Goal: Information Seeking & Learning: Learn about a topic

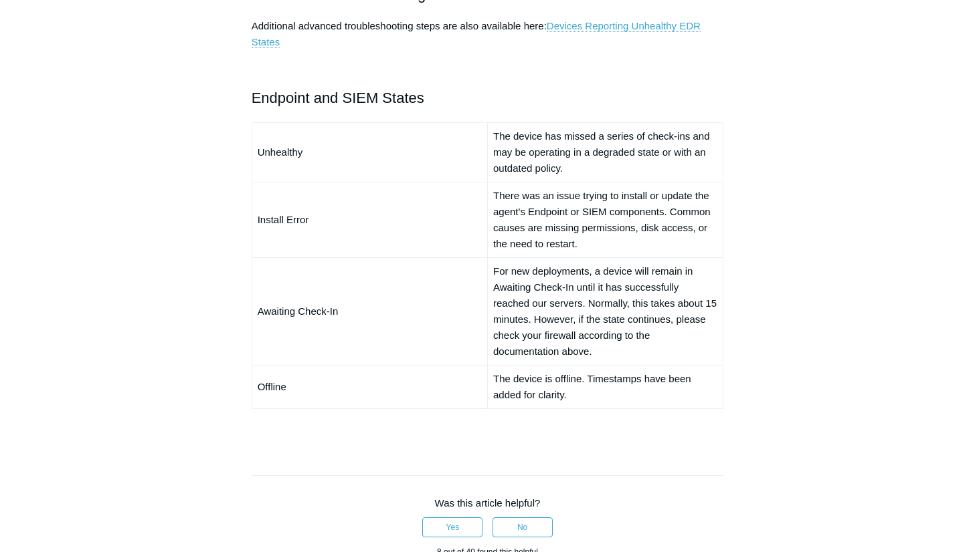
scroll to position [852, 0]
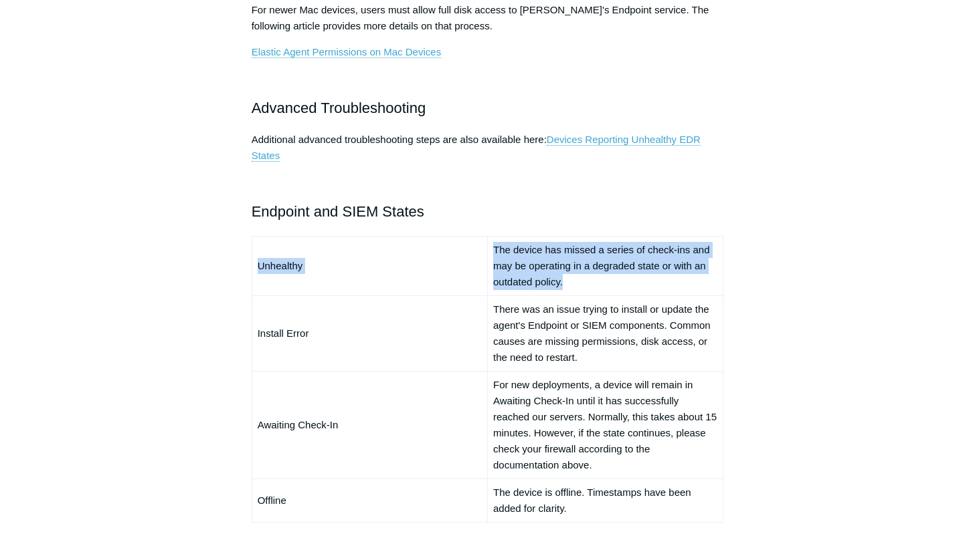
drag, startPoint x: 605, startPoint y: 288, endPoint x: 496, endPoint y: 237, distance: 120.6
click at [496, 237] on td "The device has missed a series of check-ins and may be operating in a degraded …" at bounding box center [604, 266] width 235 height 60
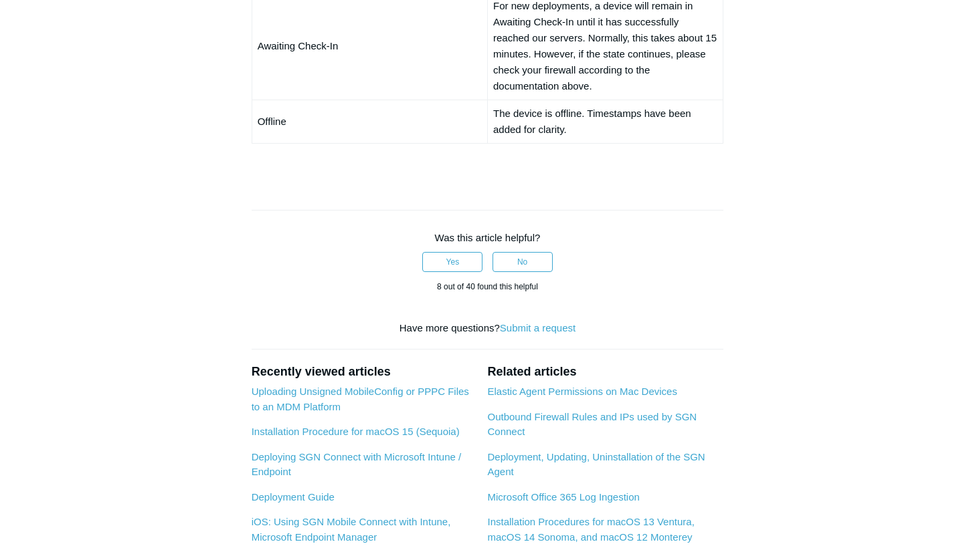
scroll to position [1383, 0]
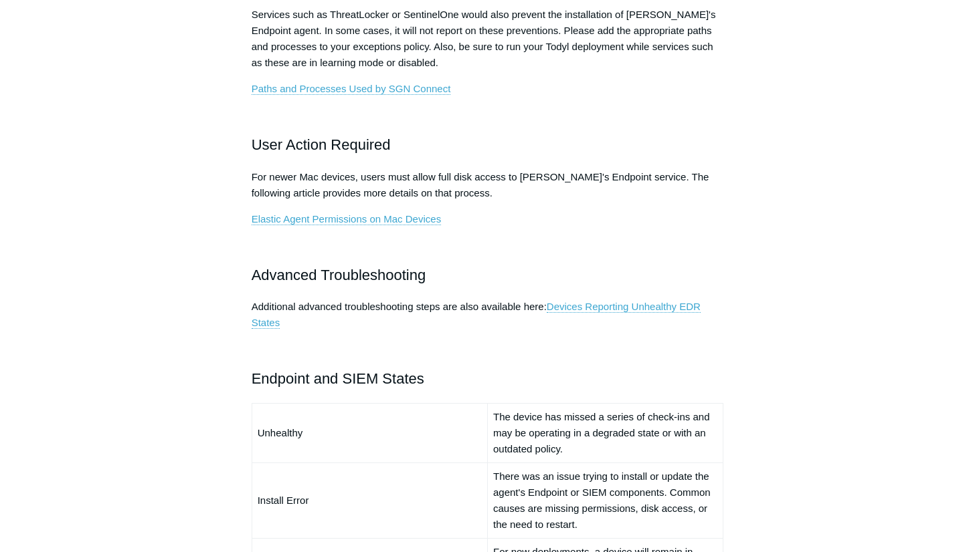
scroll to position [418, 0]
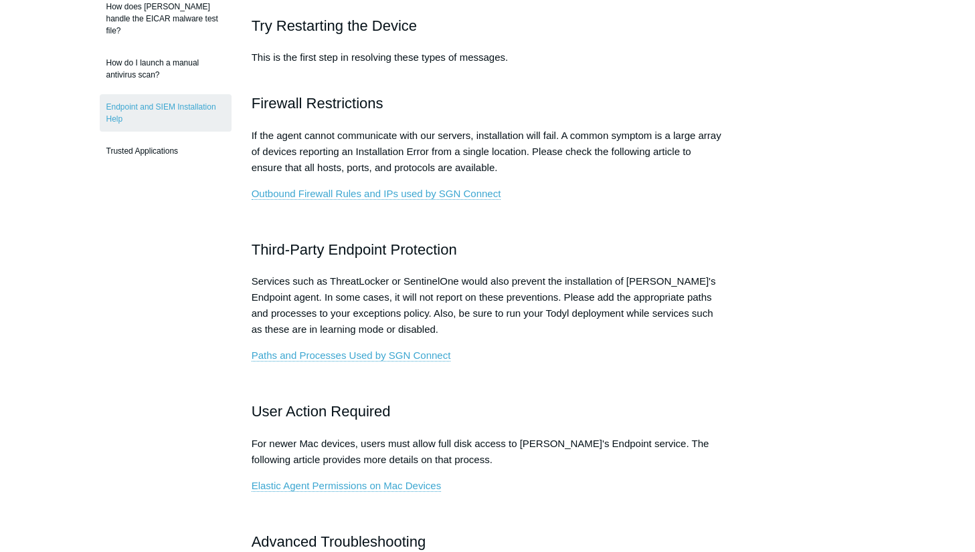
click at [651, 253] on h2 "Third-Party Endpoint Protection" at bounding box center [487, 249] width 472 height 23
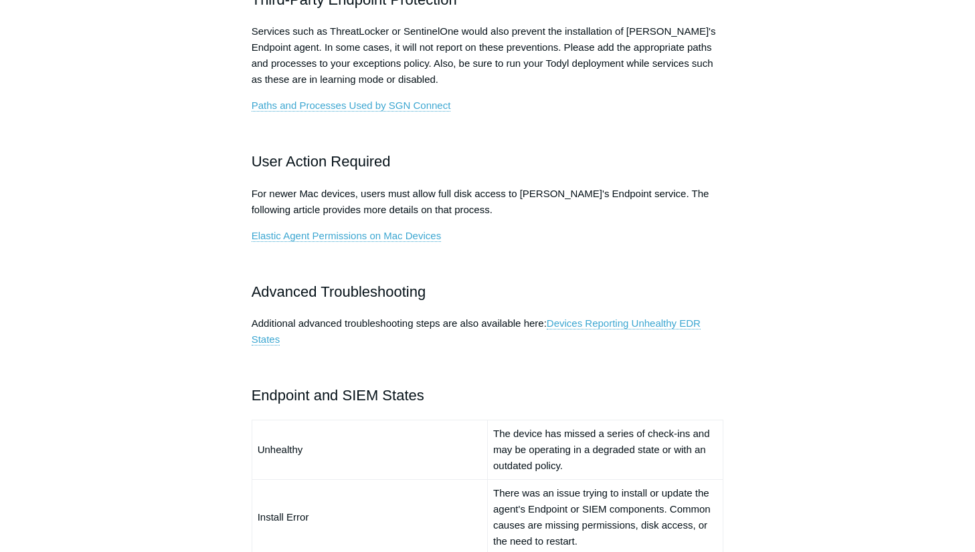
scroll to position [815, 0]
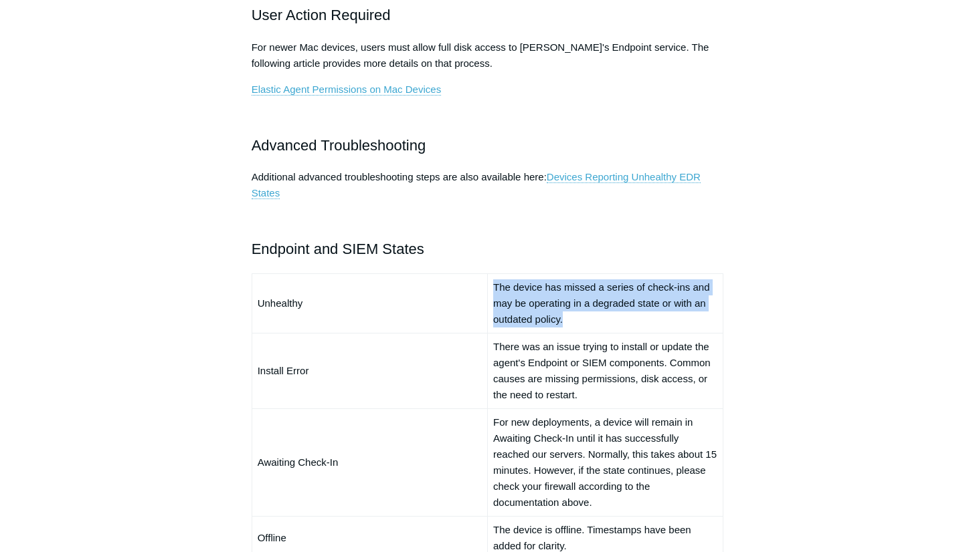
drag, startPoint x: 585, startPoint y: 320, endPoint x: 488, endPoint y: 285, distance: 103.9
click at [488, 285] on td "The device has missed a series of check-ins and may be operating in a degraded …" at bounding box center [604, 304] width 235 height 60
copy td "The device has missed a series of check-ins and may be operating in a degraded …"
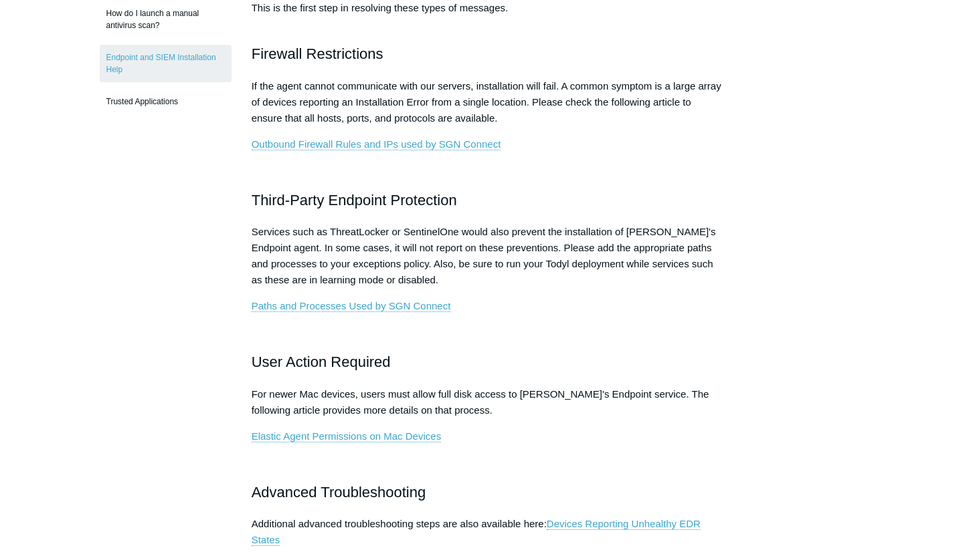
scroll to position [0, 0]
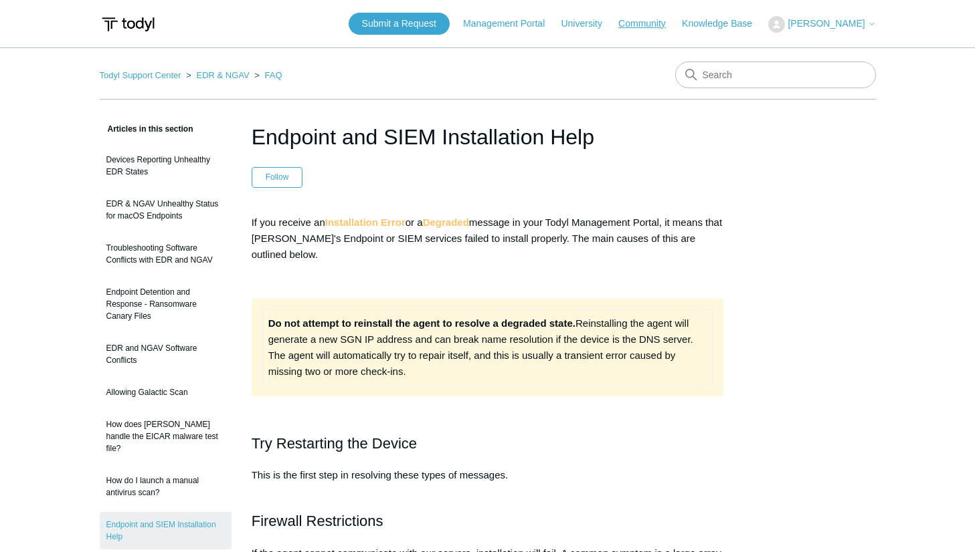
click at [623, 26] on link "Community" at bounding box center [648, 24] width 61 height 14
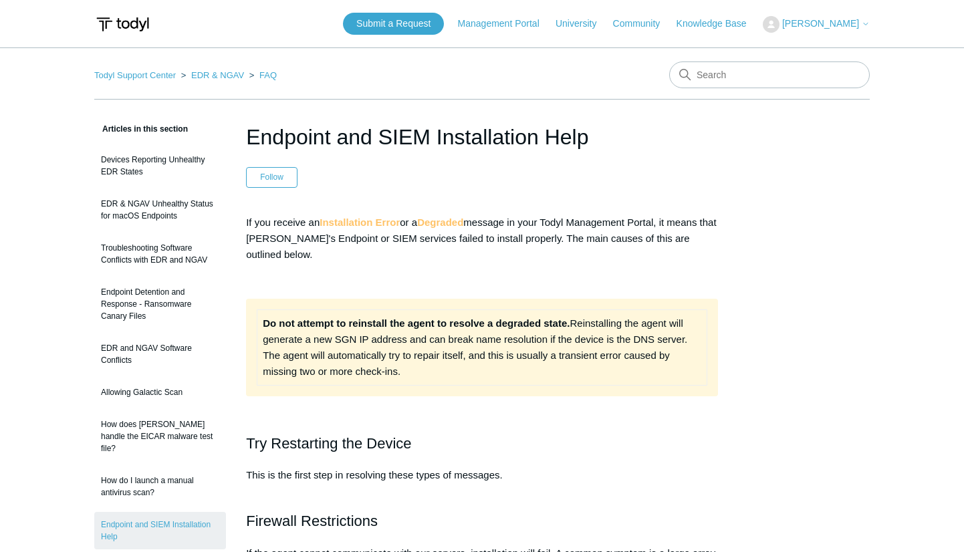
click at [134, 18] on img at bounding box center [122, 24] width 57 height 25
